Goal: Check status: Check status

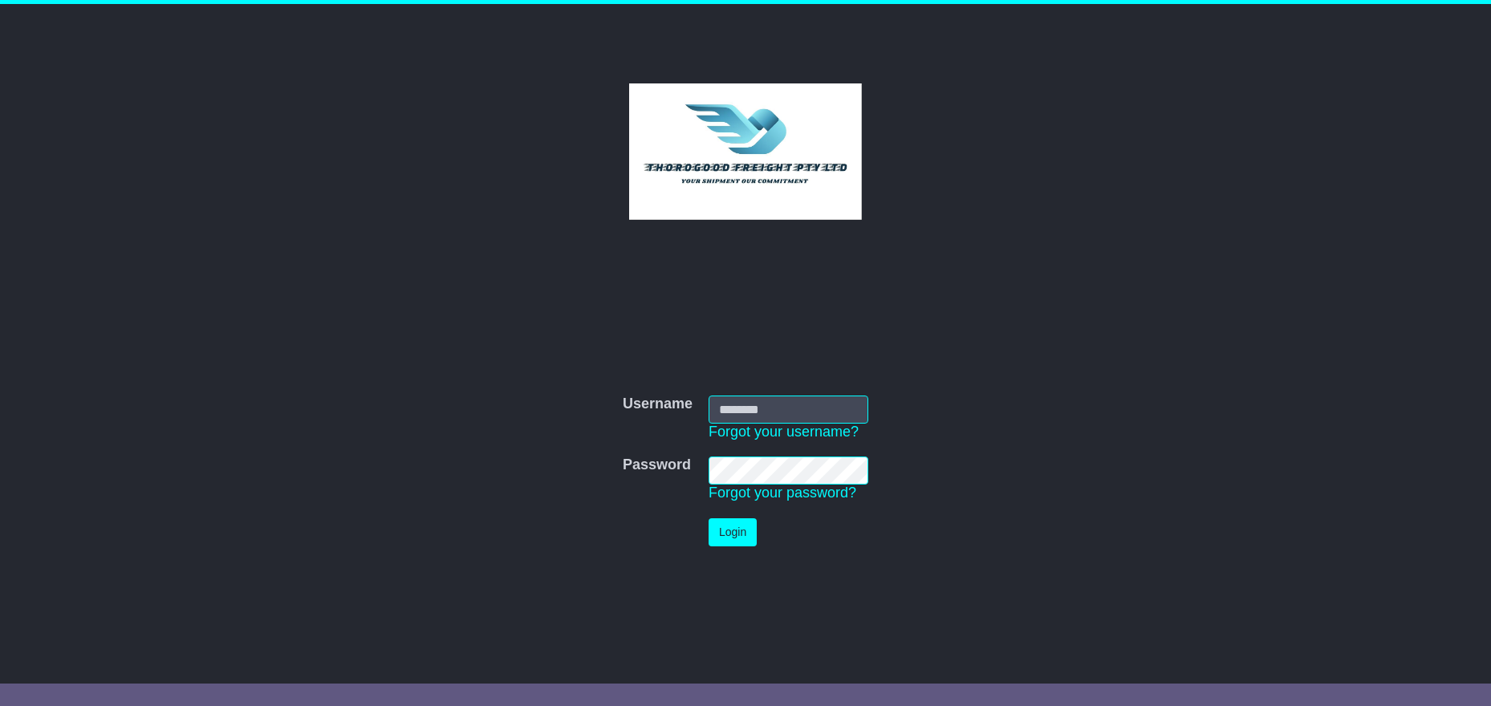
type input "*******"
click at [728, 530] on button "Login" at bounding box center [733, 533] width 48 height 28
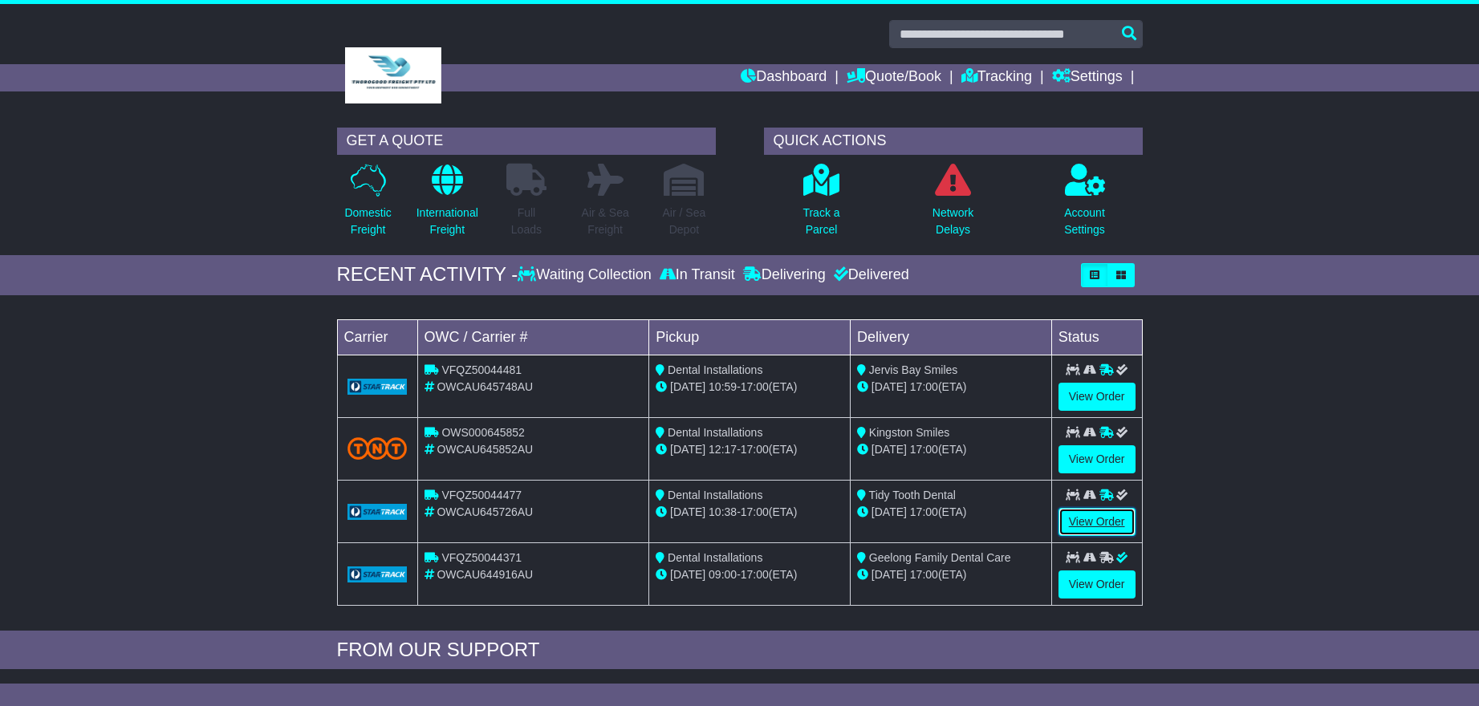
click at [1096, 520] on link "View Order" at bounding box center [1097, 522] width 77 height 28
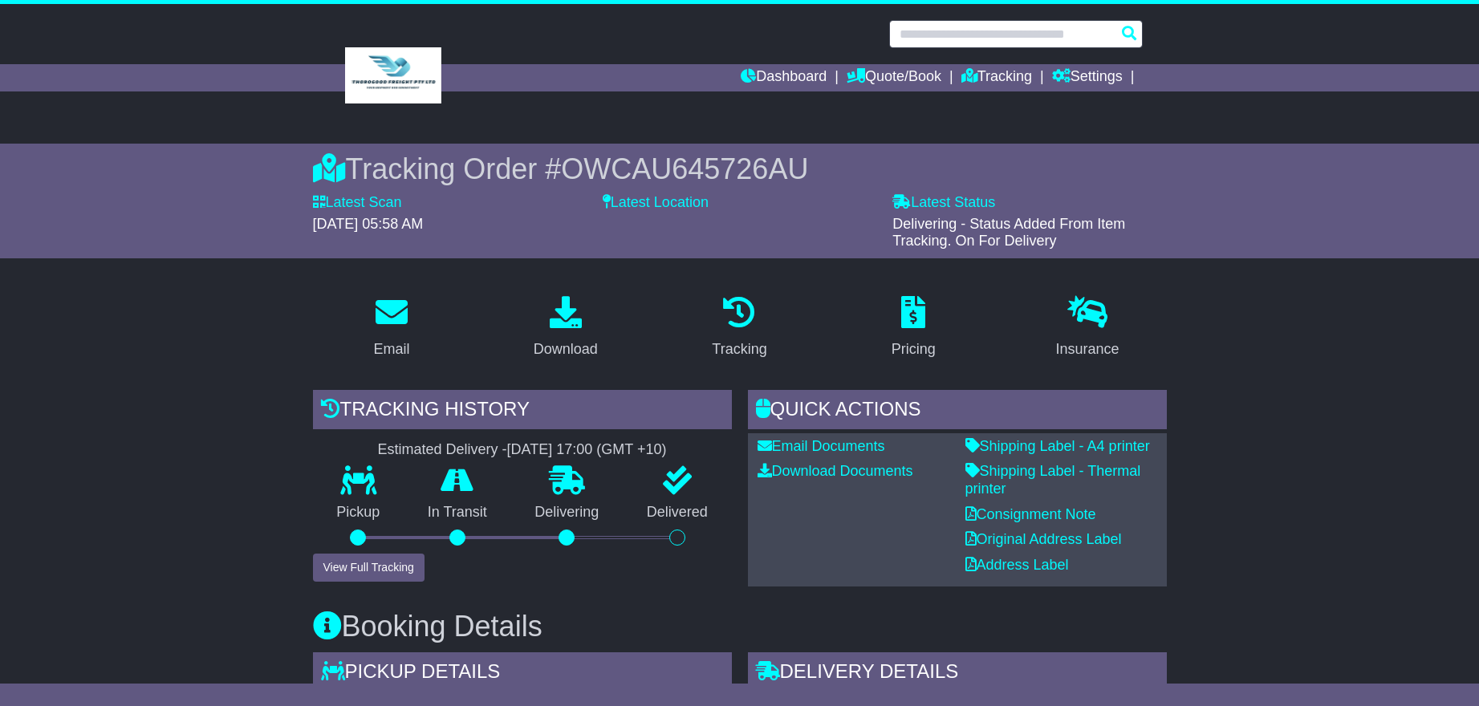
click at [921, 39] on input "text" at bounding box center [1016, 34] width 254 height 28
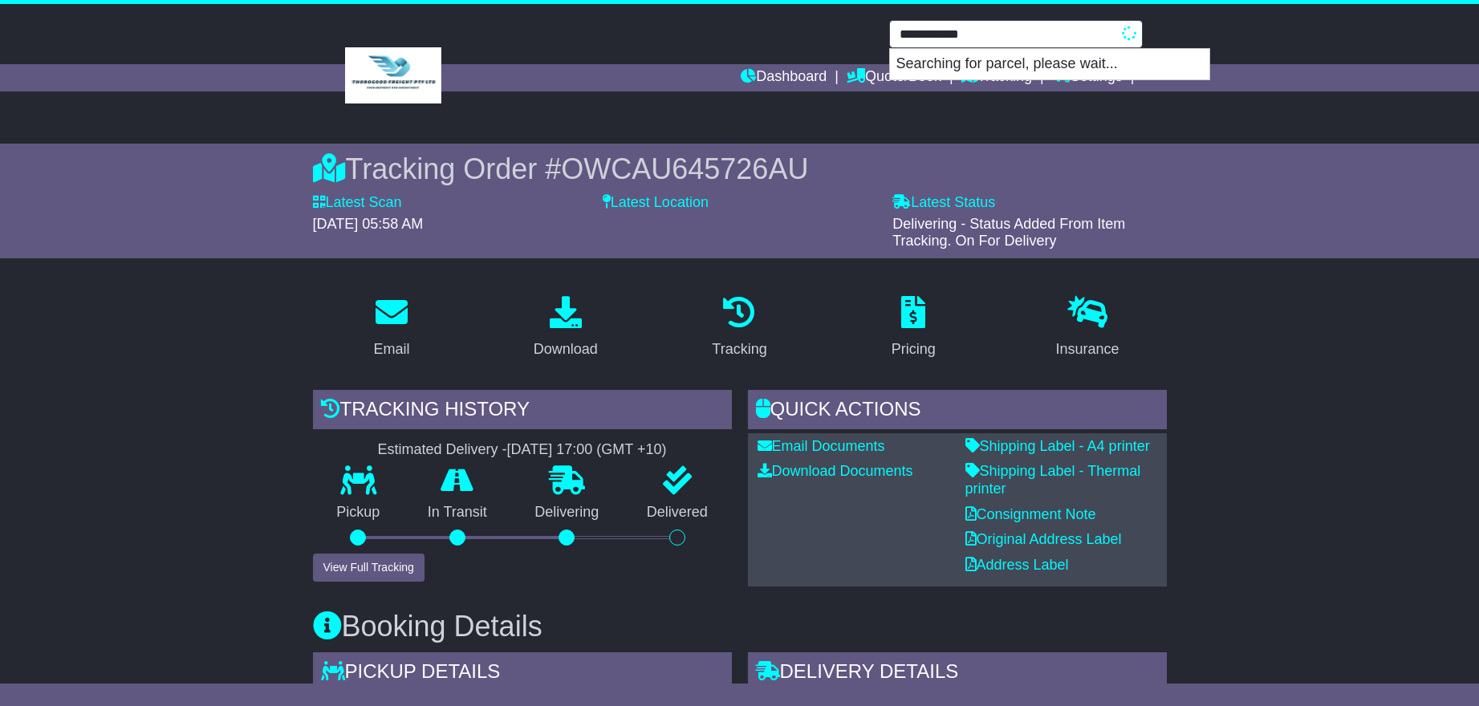
type input "**********"
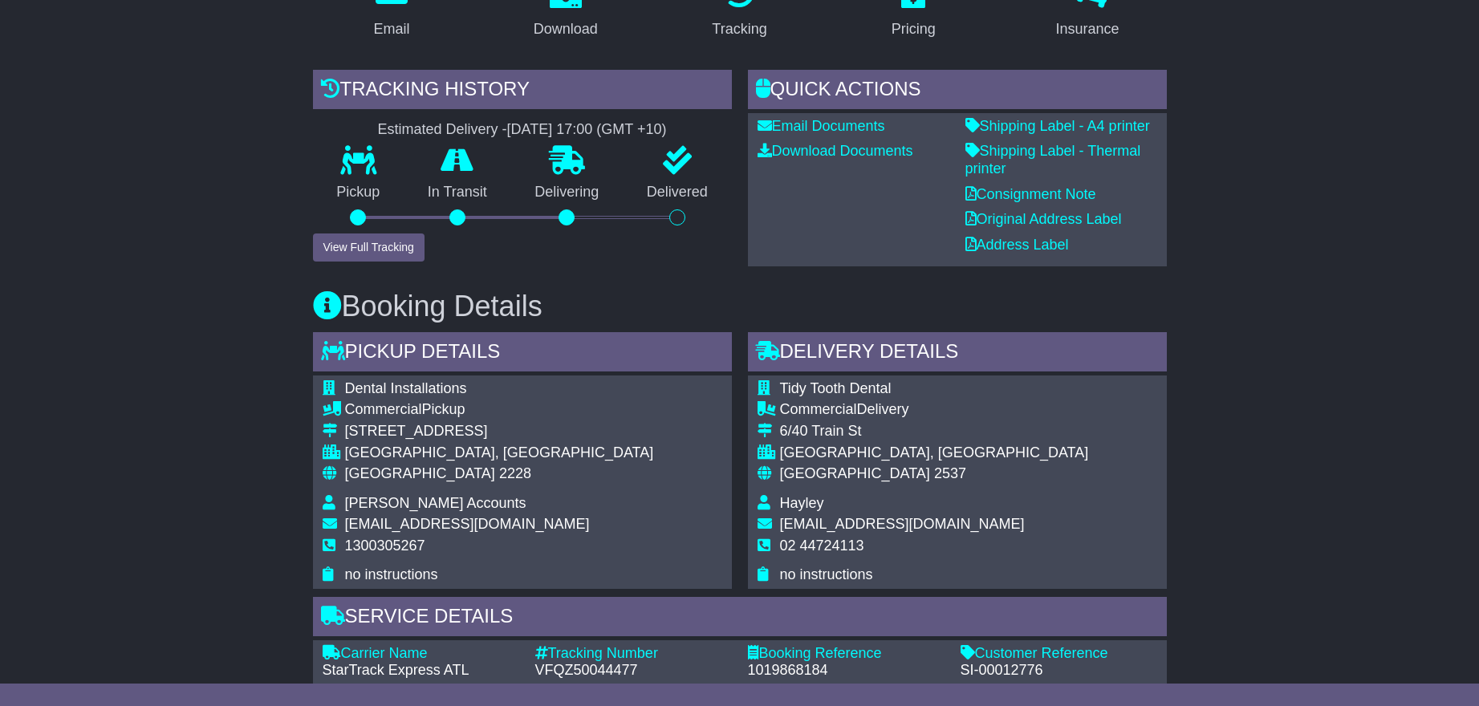
scroll to position [26, 0]
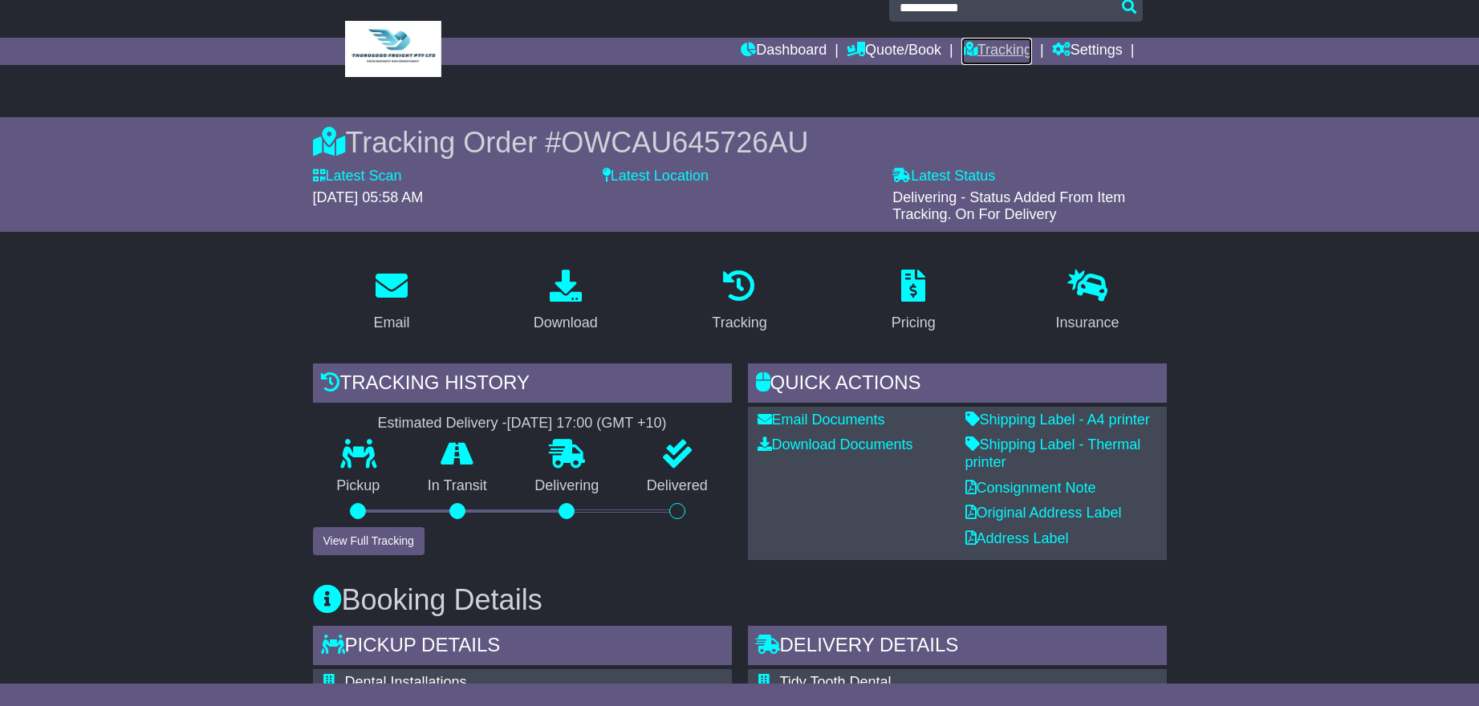
click at [980, 50] on link "Tracking" at bounding box center [997, 51] width 71 height 27
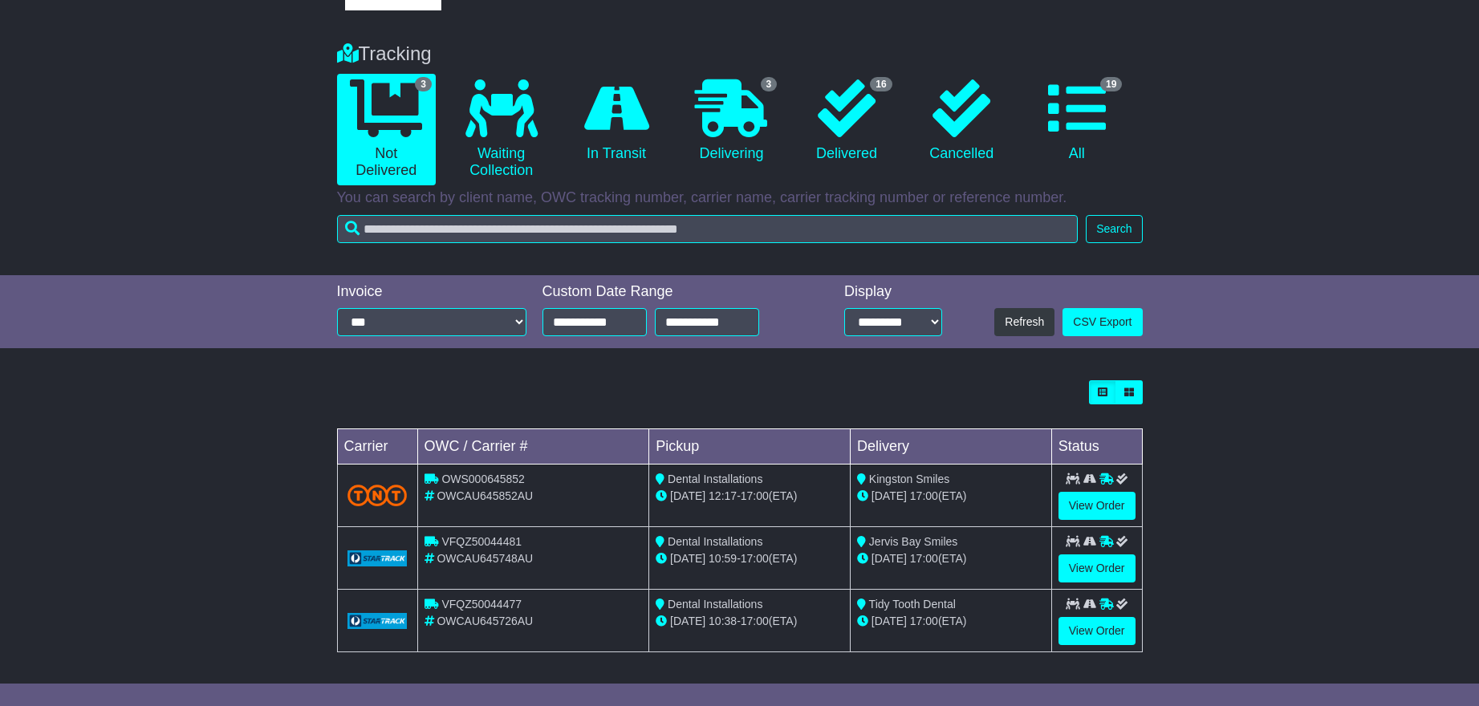
scroll to position [96, 0]
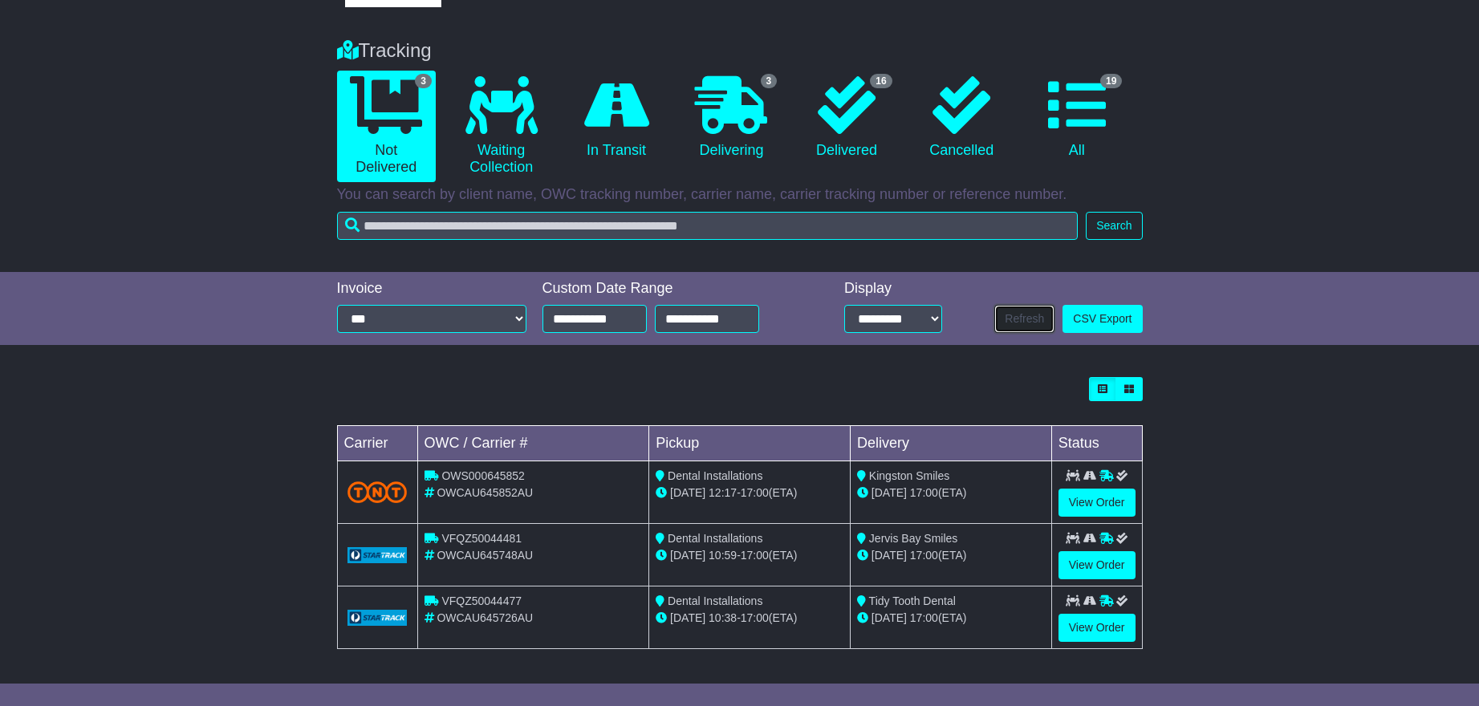
click at [1027, 318] on button "Refresh" at bounding box center [1024, 319] width 60 height 28
click at [1088, 628] on link "View Order" at bounding box center [1097, 628] width 77 height 28
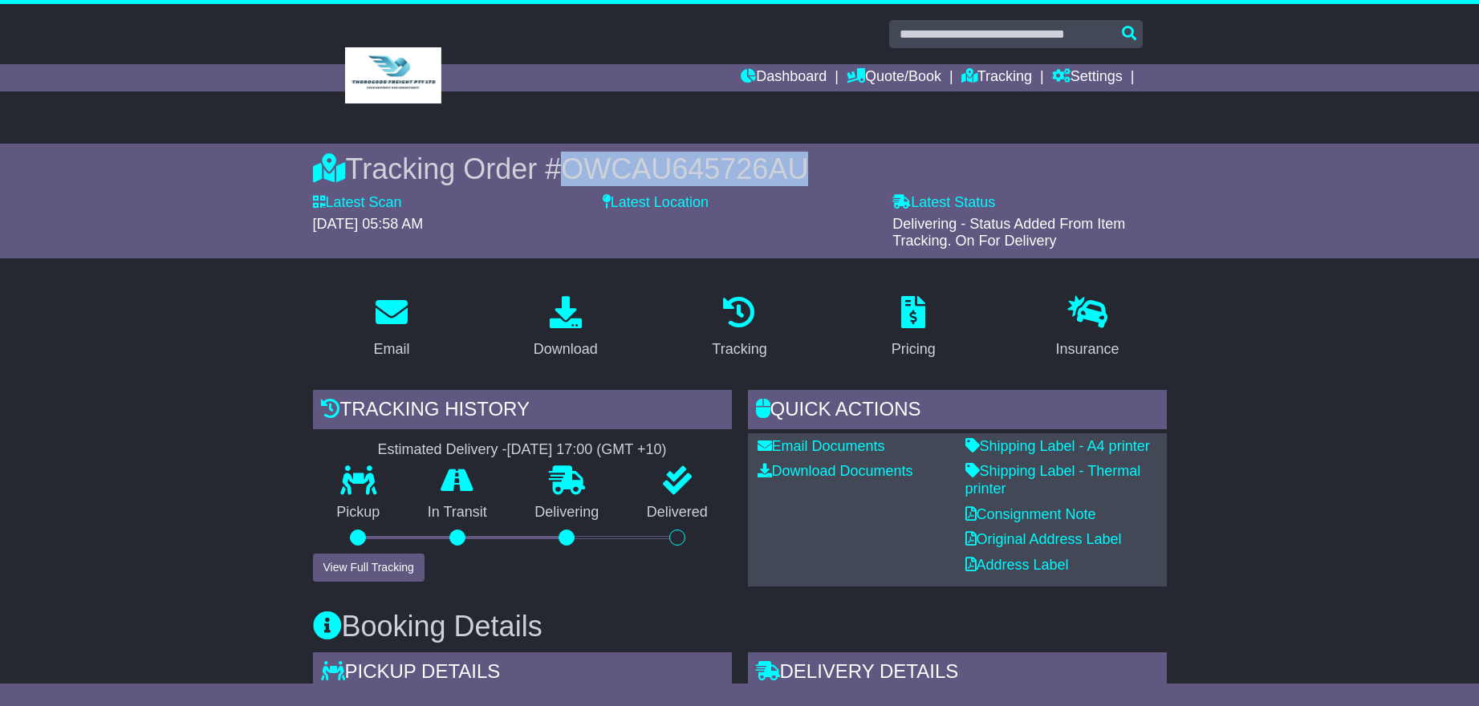
drag, startPoint x: 551, startPoint y: 171, endPoint x: 796, endPoint y: 172, distance: 245.6
click at [799, 175] on div "Tracking Order # OWCAU645726AU" at bounding box center [740, 169] width 854 height 35
copy span "OWCAU645726AU"
